Goal: Navigation & Orientation: Find specific page/section

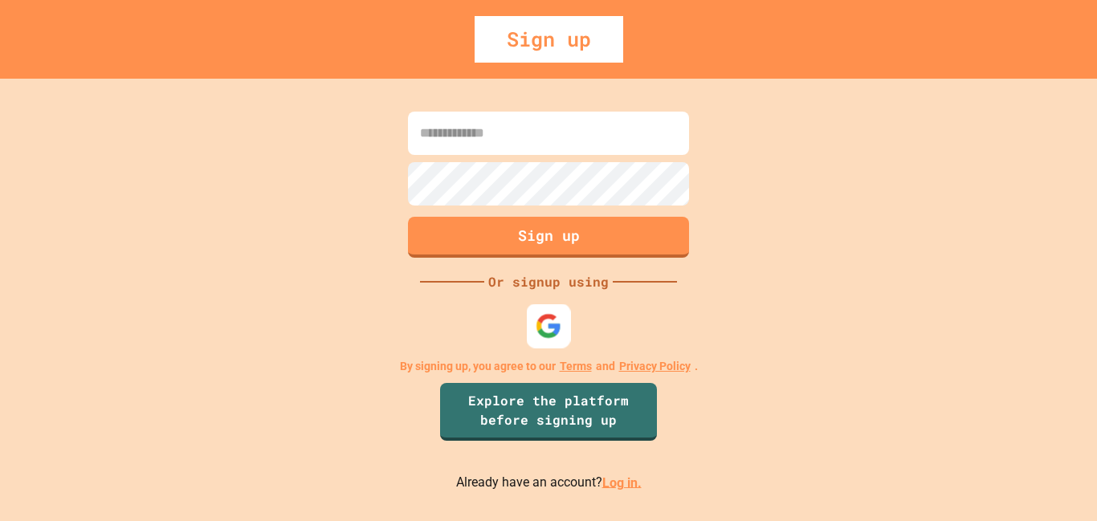
click at [538, 330] on img at bounding box center [549, 325] width 26 height 26
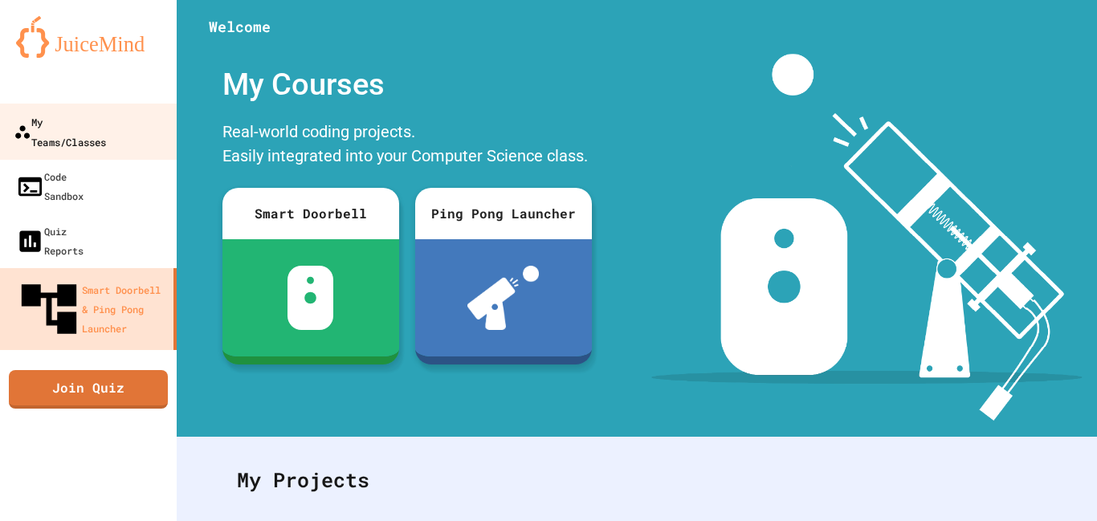
click at [116, 134] on link "My Teams/Classes" at bounding box center [89, 132] width 182 height 56
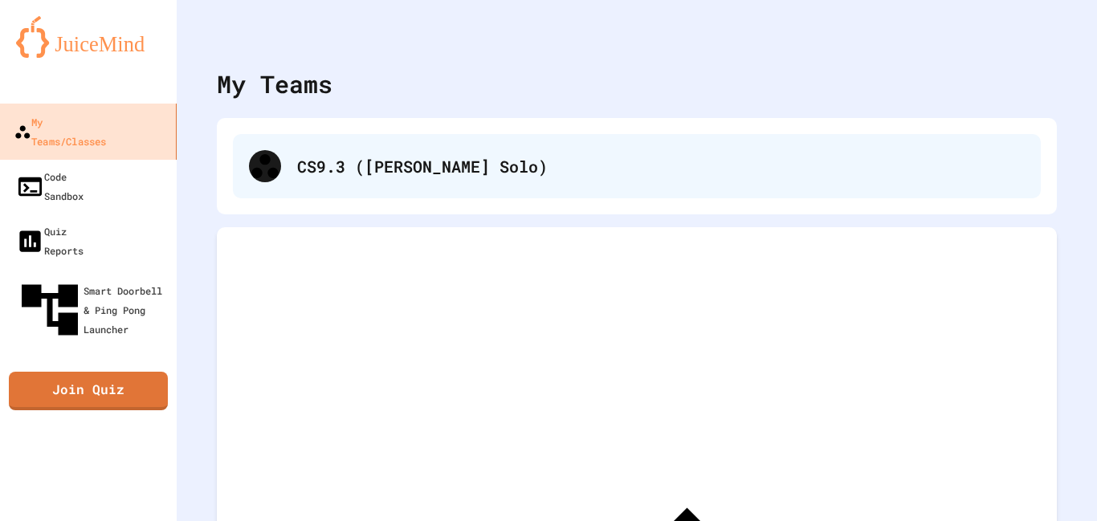
click at [486, 155] on div "CS9.3 ([PERSON_NAME] Solo)" at bounding box center [660, 166] width 727 height 24
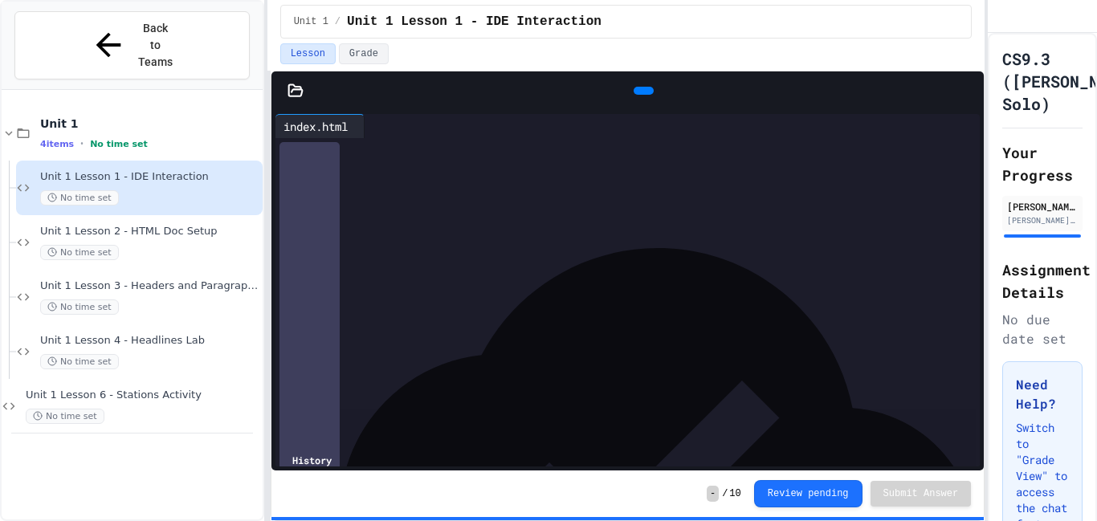
click at [171, 389] on span "Unit 1 Lesson 6 - Stations Activity" at bounding box center [143, 396] width 234 height 14
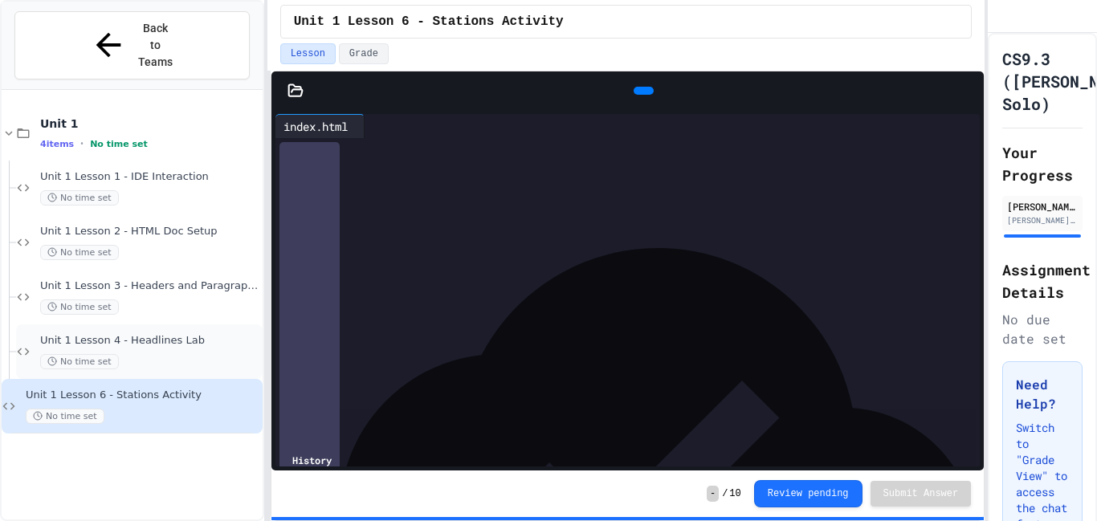
click at [149, 354] on div "No time set" at bounding box center [149, 361] width 219 height 15
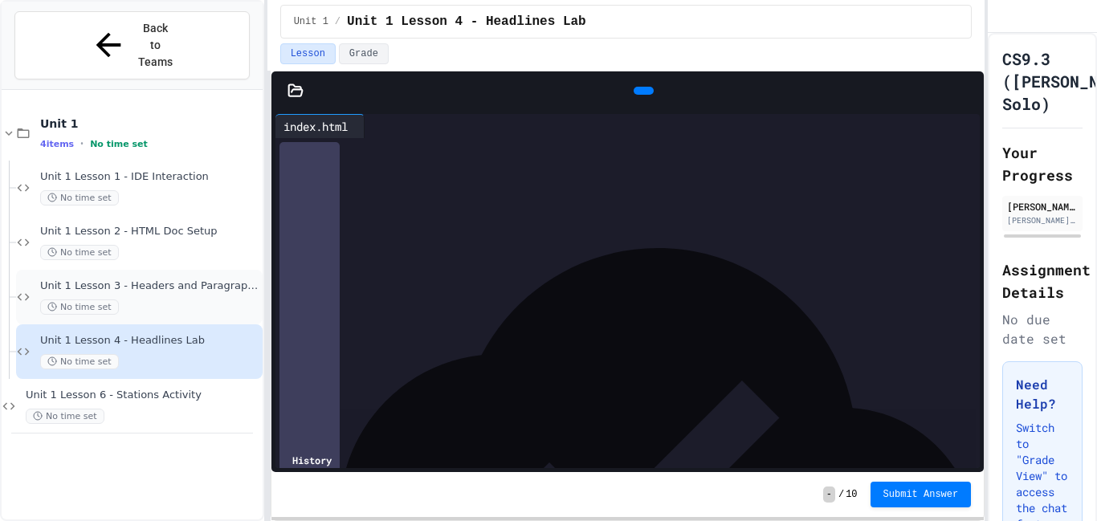
click at [190, 299] on div "No time set" at bounding box center [149, 306] width 219 height 15
